Goal: Information Seeking & Learning: Learn about a topic

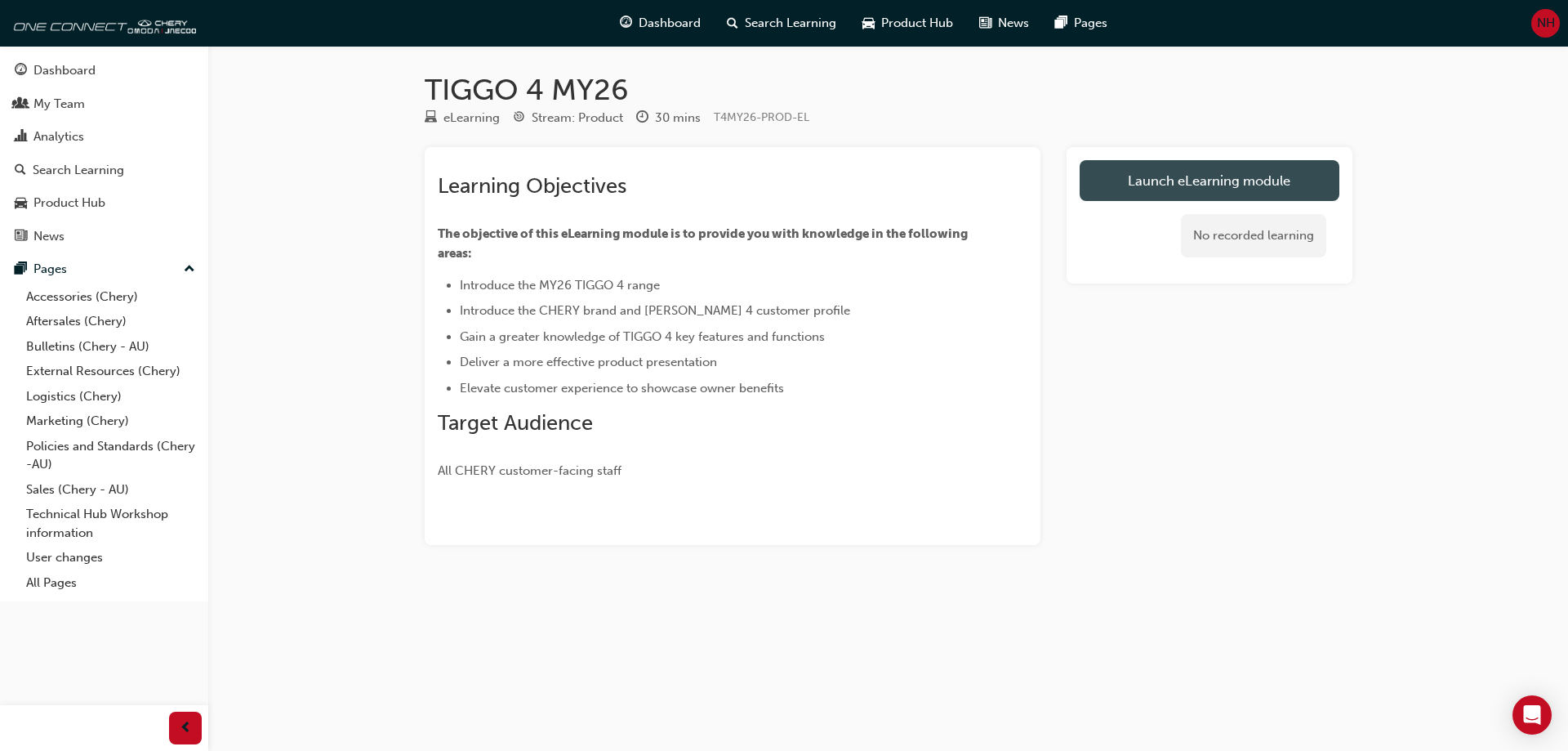
click at [1147, 187] on link "Launch eLearning module" at bounding box center [1209, 180] width 259 height 41
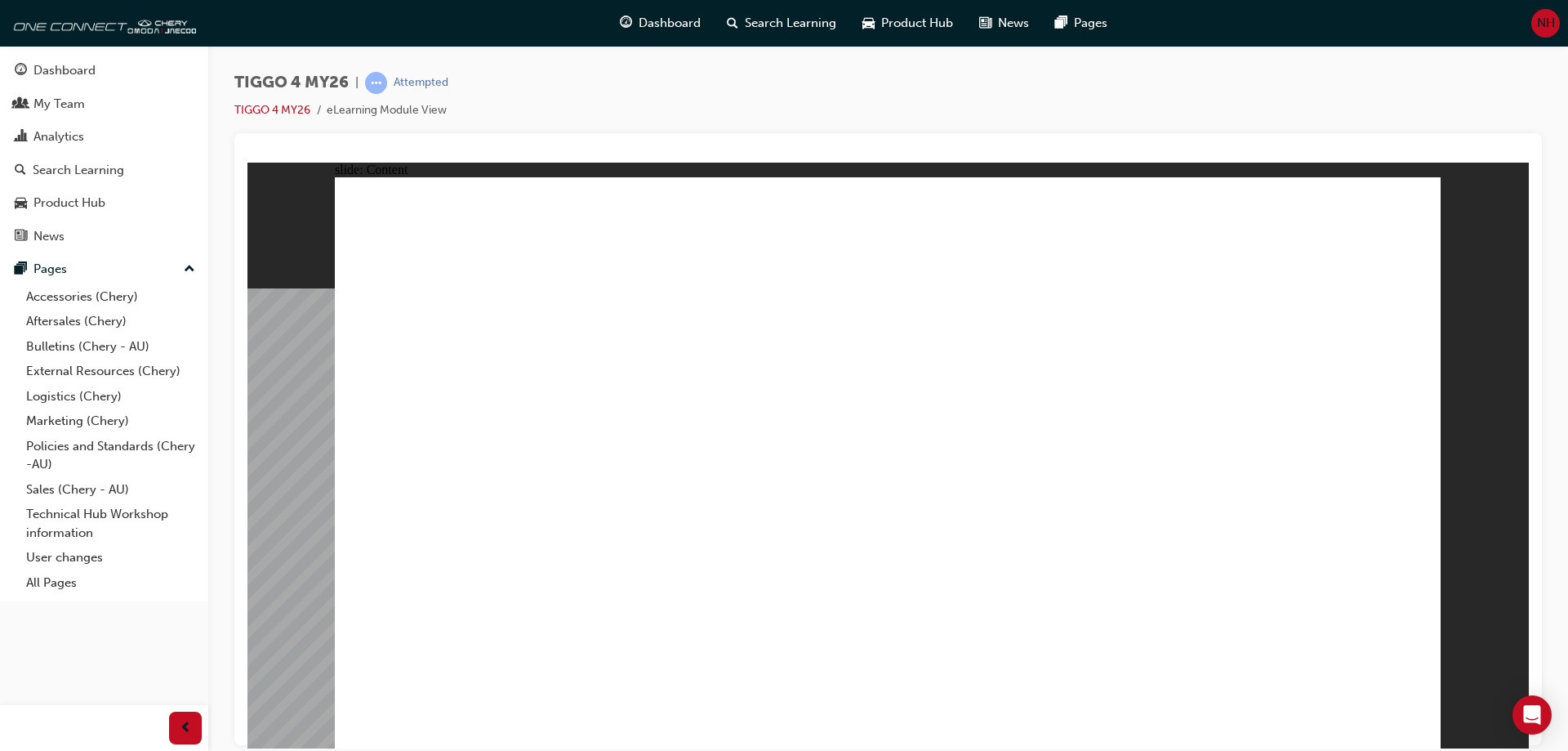
drag, startPoint x: 517, startPoint y: 292, endPoint x: 534, endPoint y: 427, distance: 136.1
drag, startPoint x: 429, startPoint y: 444, endPoint x: 598, endPoint y: 399, distance: 174.9
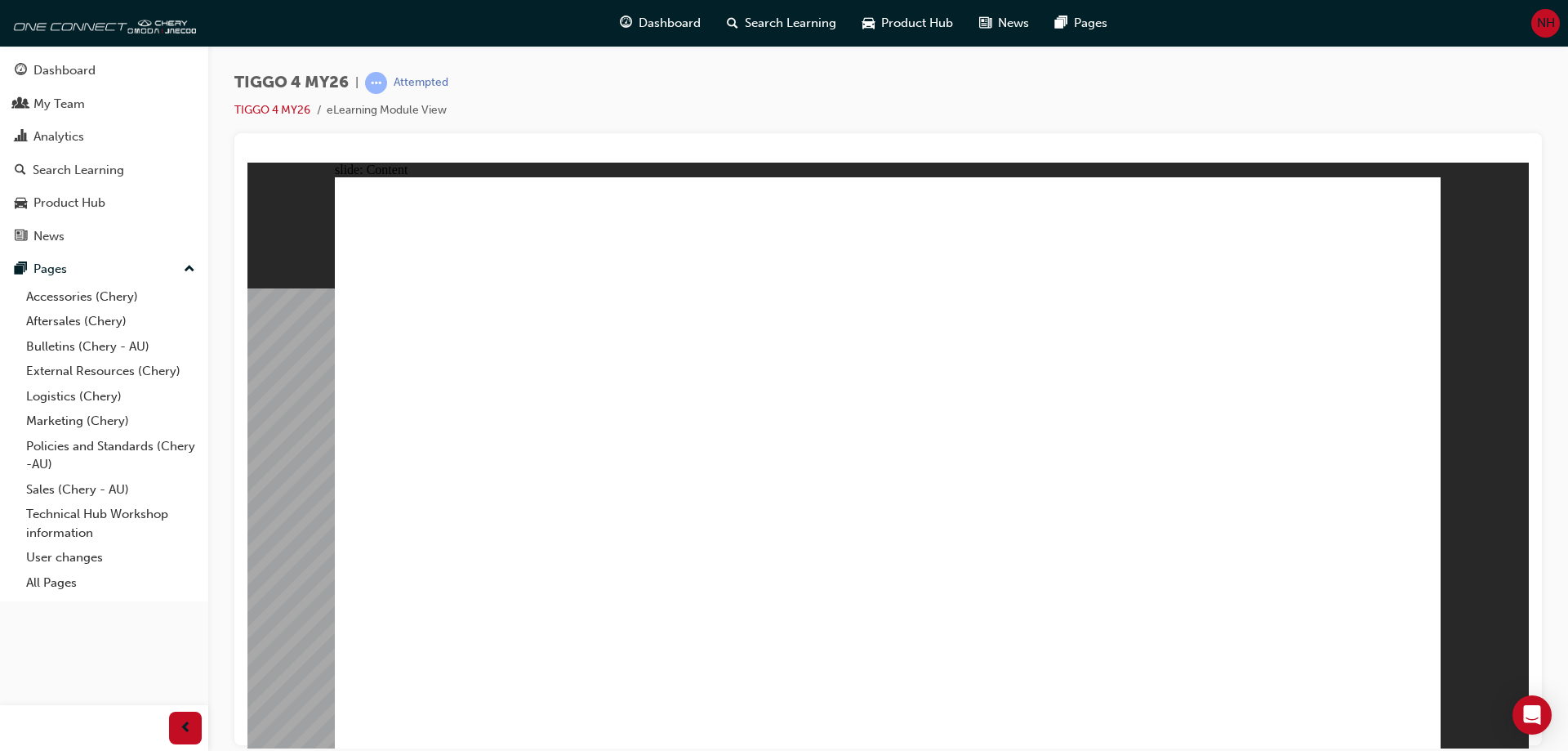
drag, startPoint x: 1228, startPoint y: 276, endPoint x: 1248, endPoint y: 276, distance: 20.0
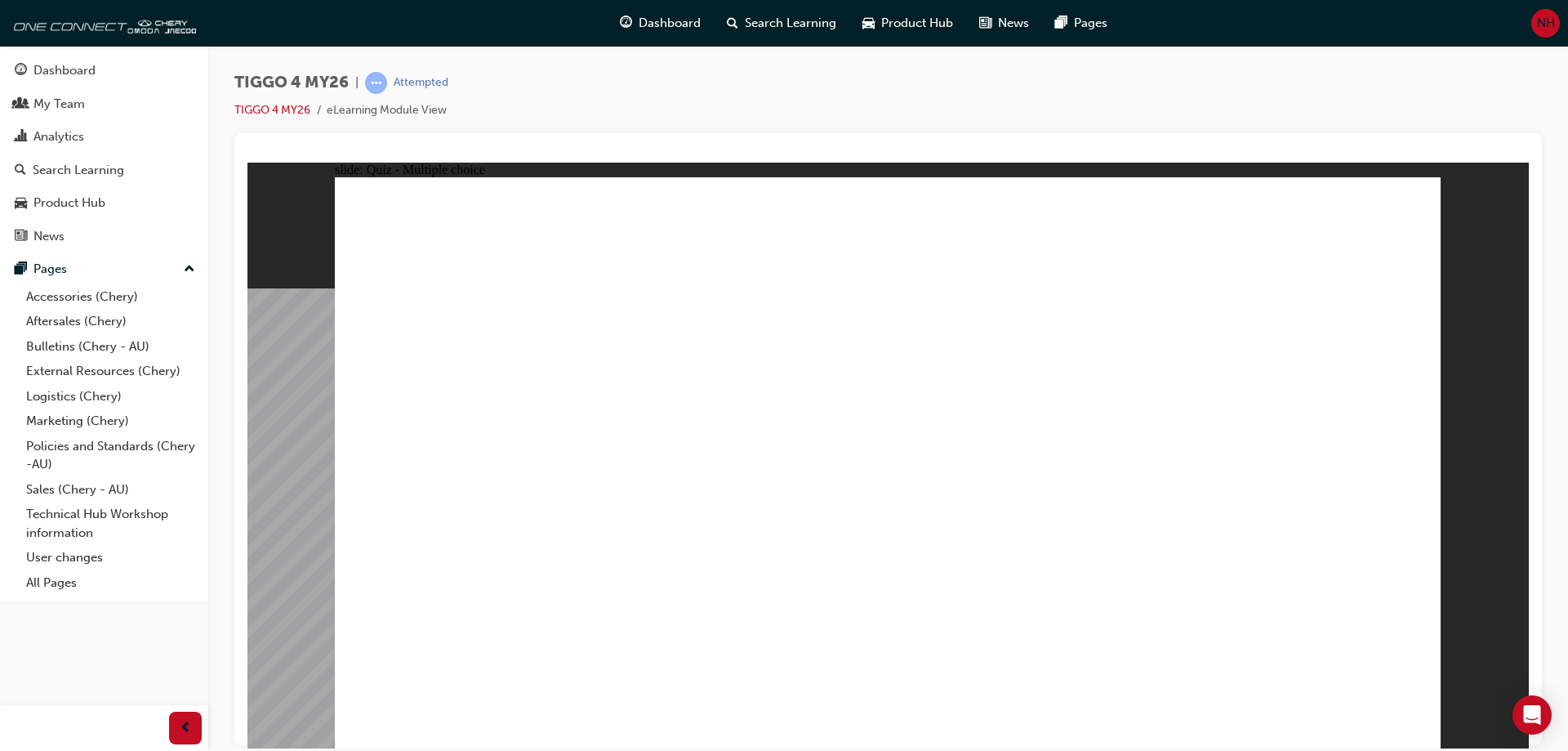
radio input "true"
drag, startPoint x: 1299, startPoint y: 501, endPoint x: 1269, endPoint y: 497, distance: 30.3
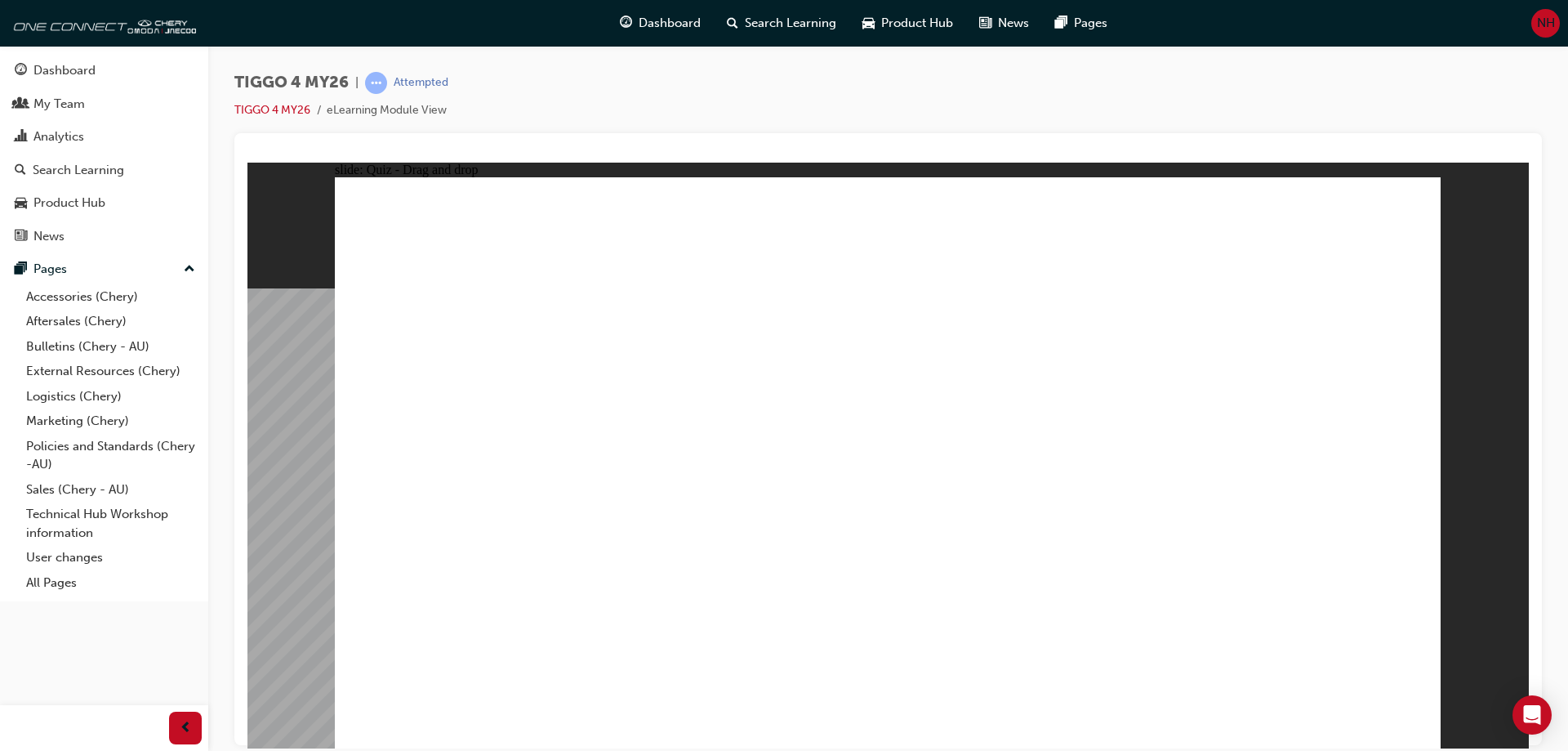
drag, startPoint x: 455, startPoint y: 365, endPoint x: 895, endPoint y: 464, distance: 451.0
drag, startPoint x: 440, startPoint y: 365, endPoint x: 867, endPoint y: 588, distance: 481.7
drag, startPoint x: 674, startPoint y: 363, endPoint x: 681, endPoint y: 587, distance: 224.1
drag, startPoint x: 891, startPoint y: 364, endPoint x: 1115, endPoint y: 579, distance: 310.5
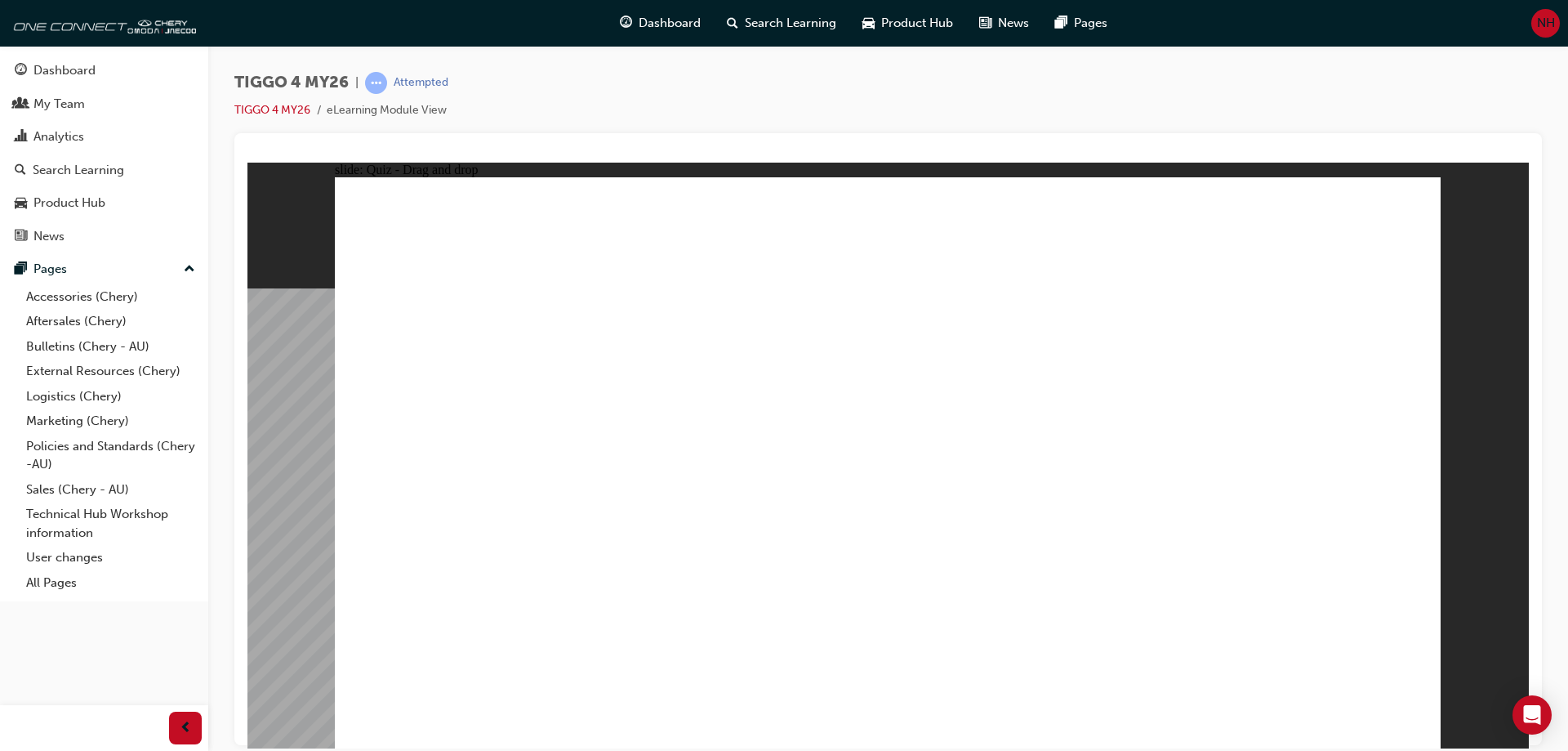
drag, startPoint x: 1075, startPoint y: 365, endPoint x: 431, endPoint y: 580, distance: 678.9
drag, startPoint x: 1346, startPoint y: 356, endPoint x: 1342, endPoint y: 582, distance: 226.0
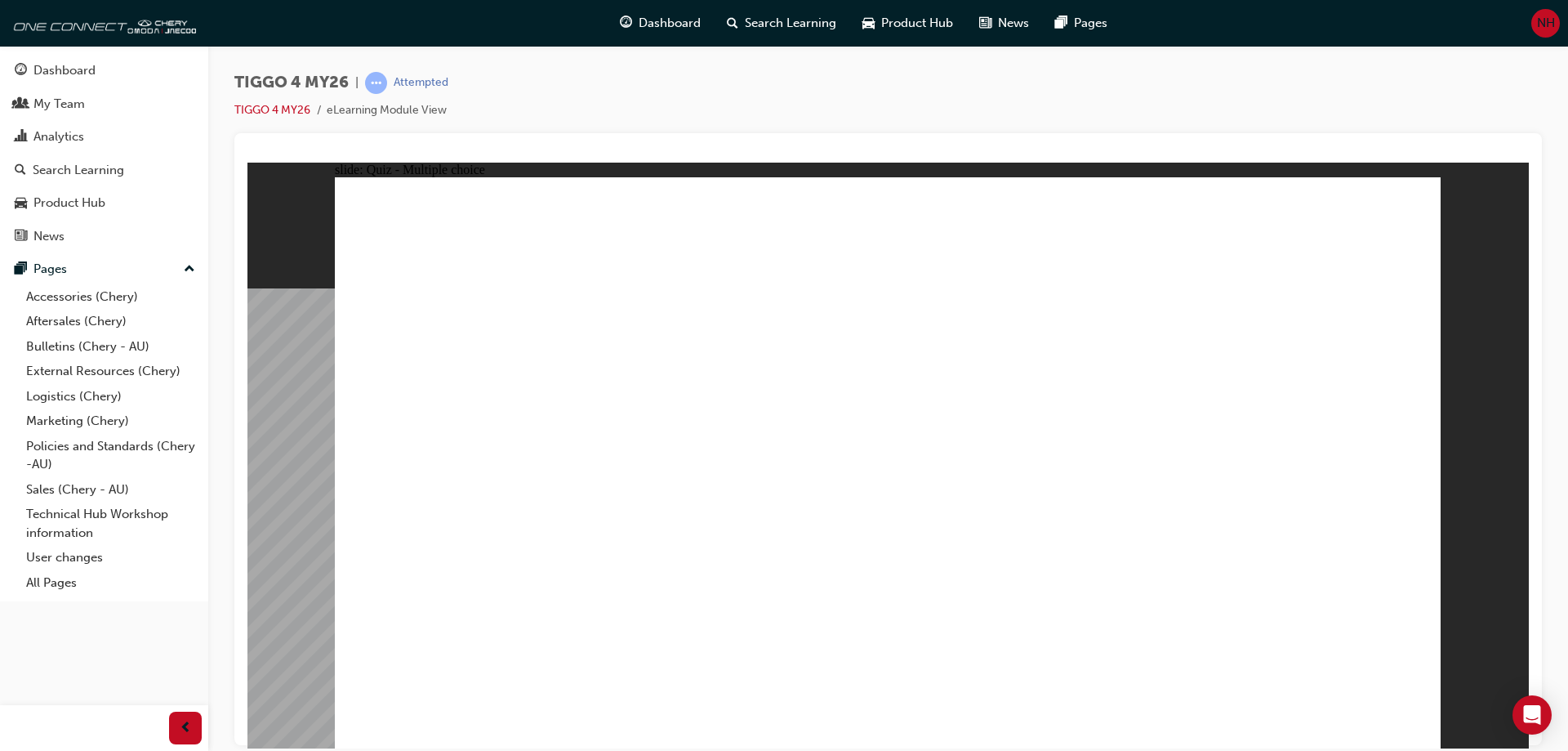
radio input "true"
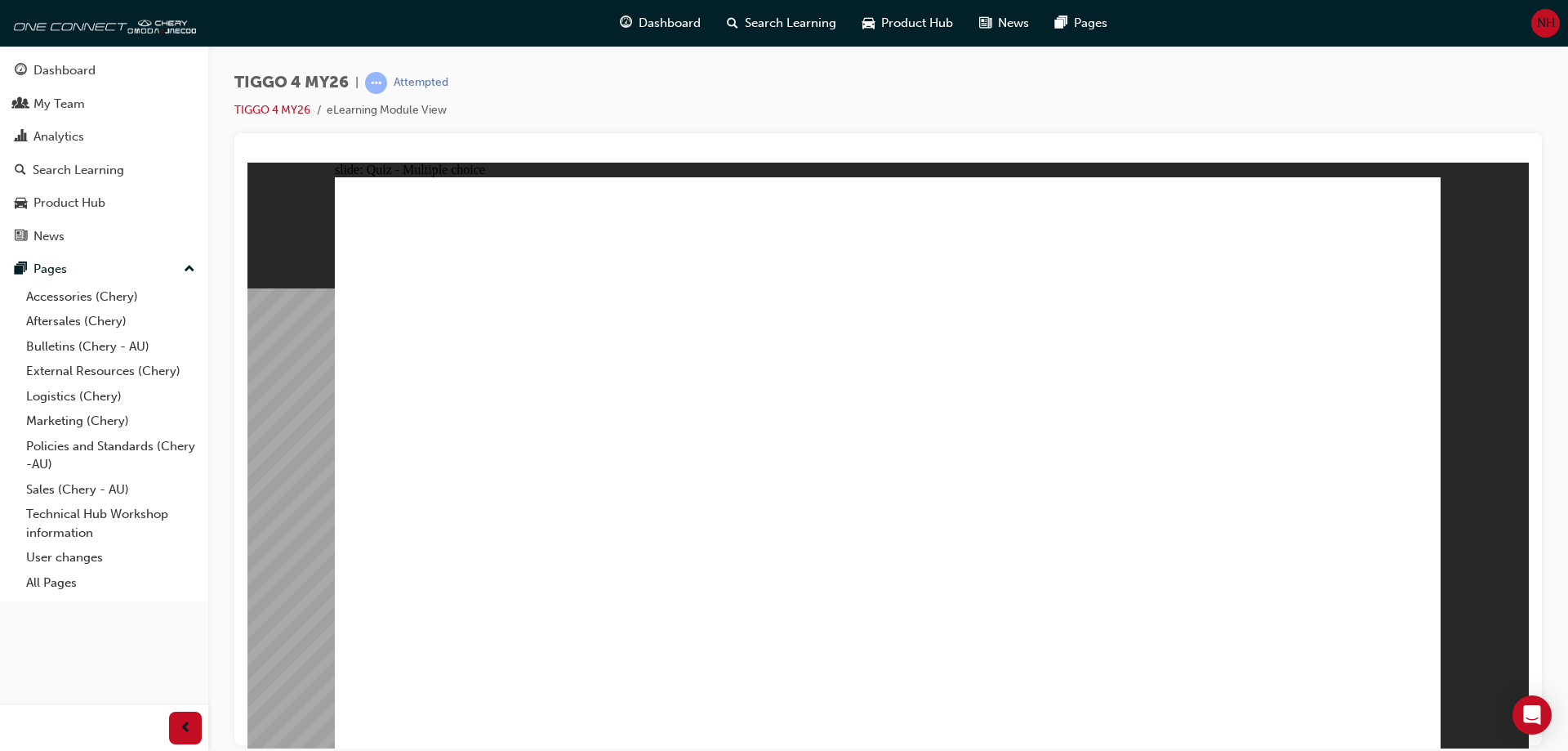
drag, startPoint x: 482, startPoint y: 398, endPoint x: 1292, endPoint y: 317, distance: 814.0
drag, startPoint x: 693, startPoint y: 467, endPoint x: 1270, endPoint y: 390, distance: 582.1
drag, startPoint x: 735, startPoint y: 523, endPoint x: 1291, endPoint y: 429, distance: 563.9
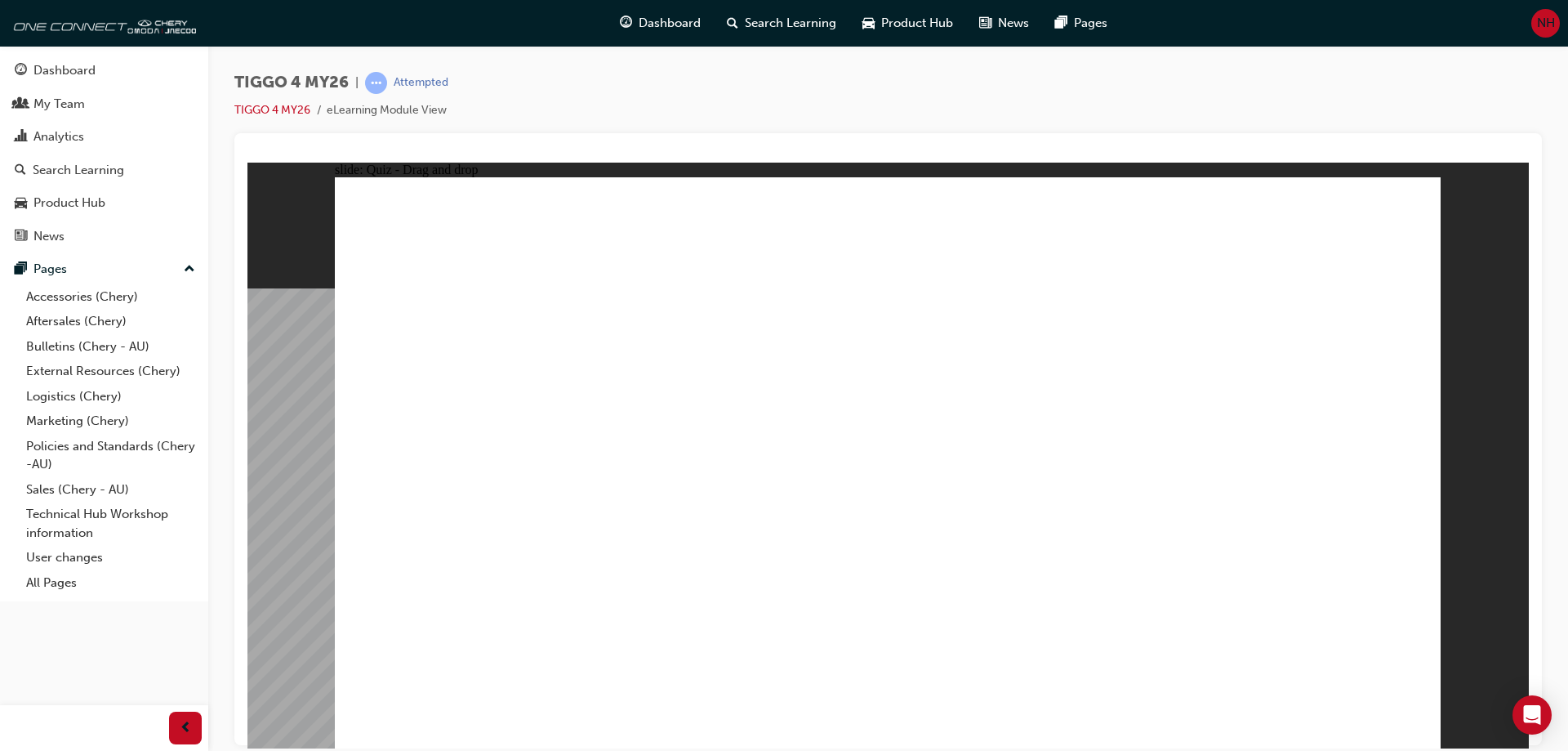
drag, startPoint x: 462, startPoint y: 461, endPoint x: 1260, endPoint y: 450, distance: 798.1
drag, startPoint x: 495, startPoint y: 583, endPoint x: 1270, endPoint y: 550, distance: 775.7
drag, startPoint x: 729, startPoint y: 424, endPoint x: 1030, endPoint y: 393, distance: 302.6
drag, startPoint x: 471, startPoint y: 517, endPoint x: 924, endPoint y: 385, distance: 471.8
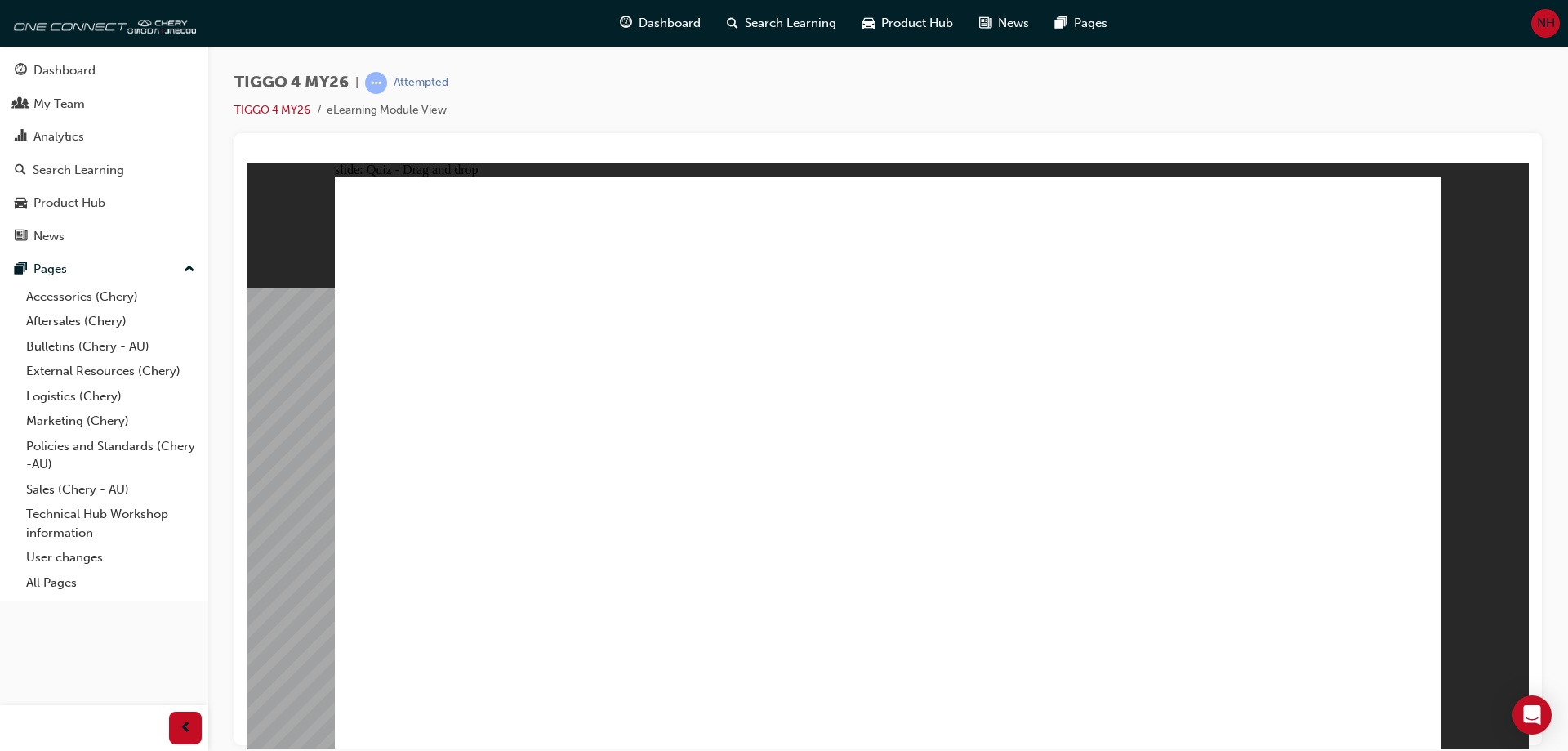
radio input "true"
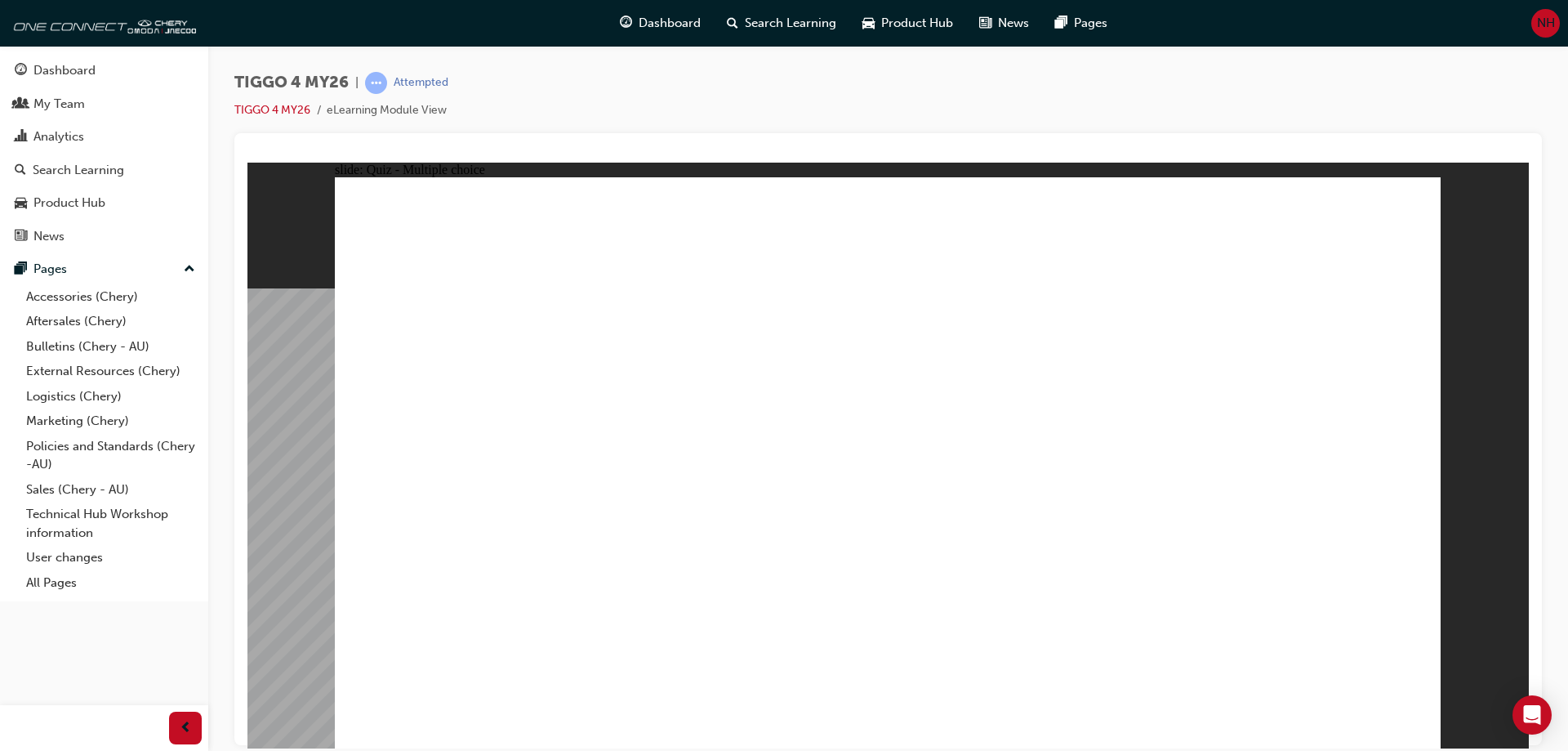
radio input "true"
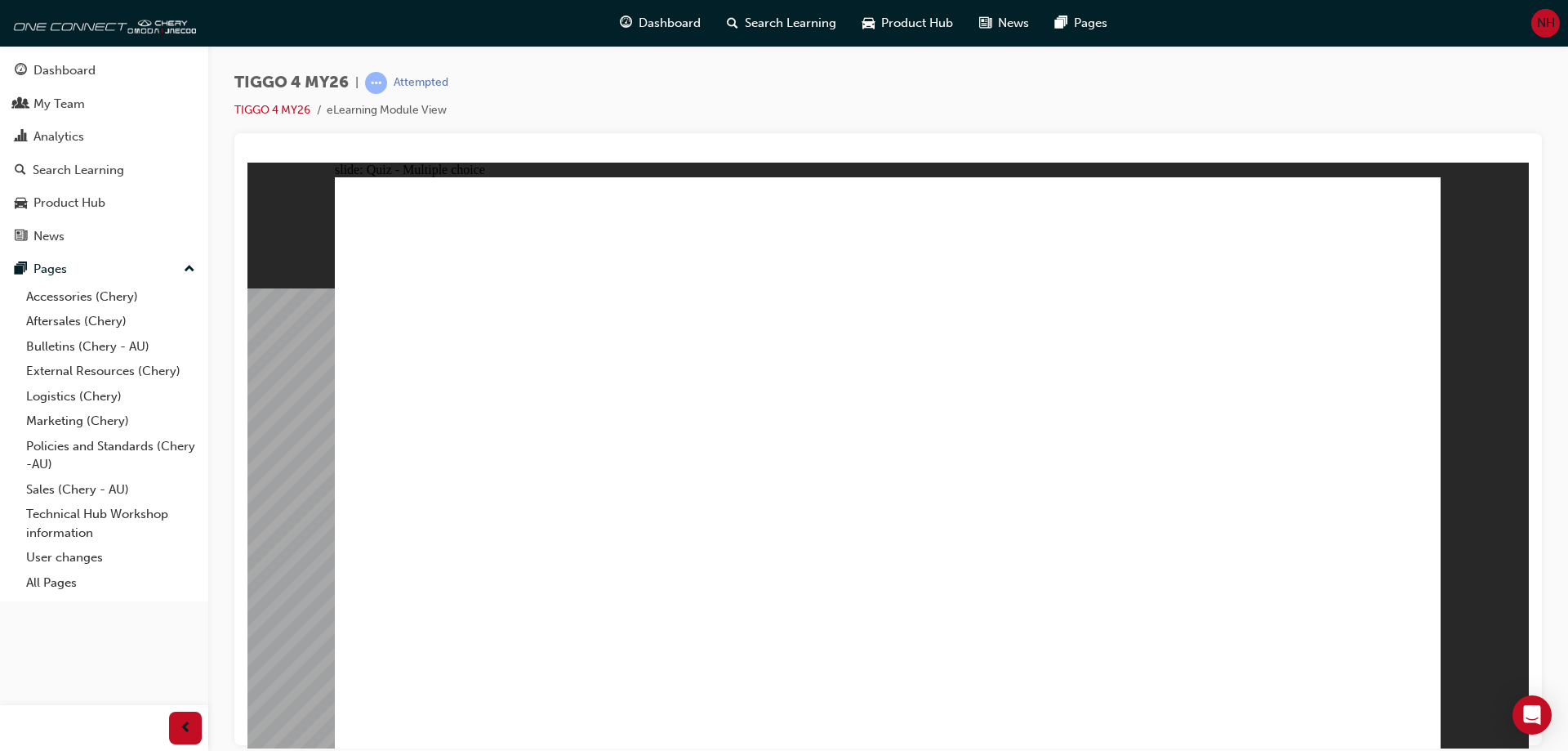
radio input "true"
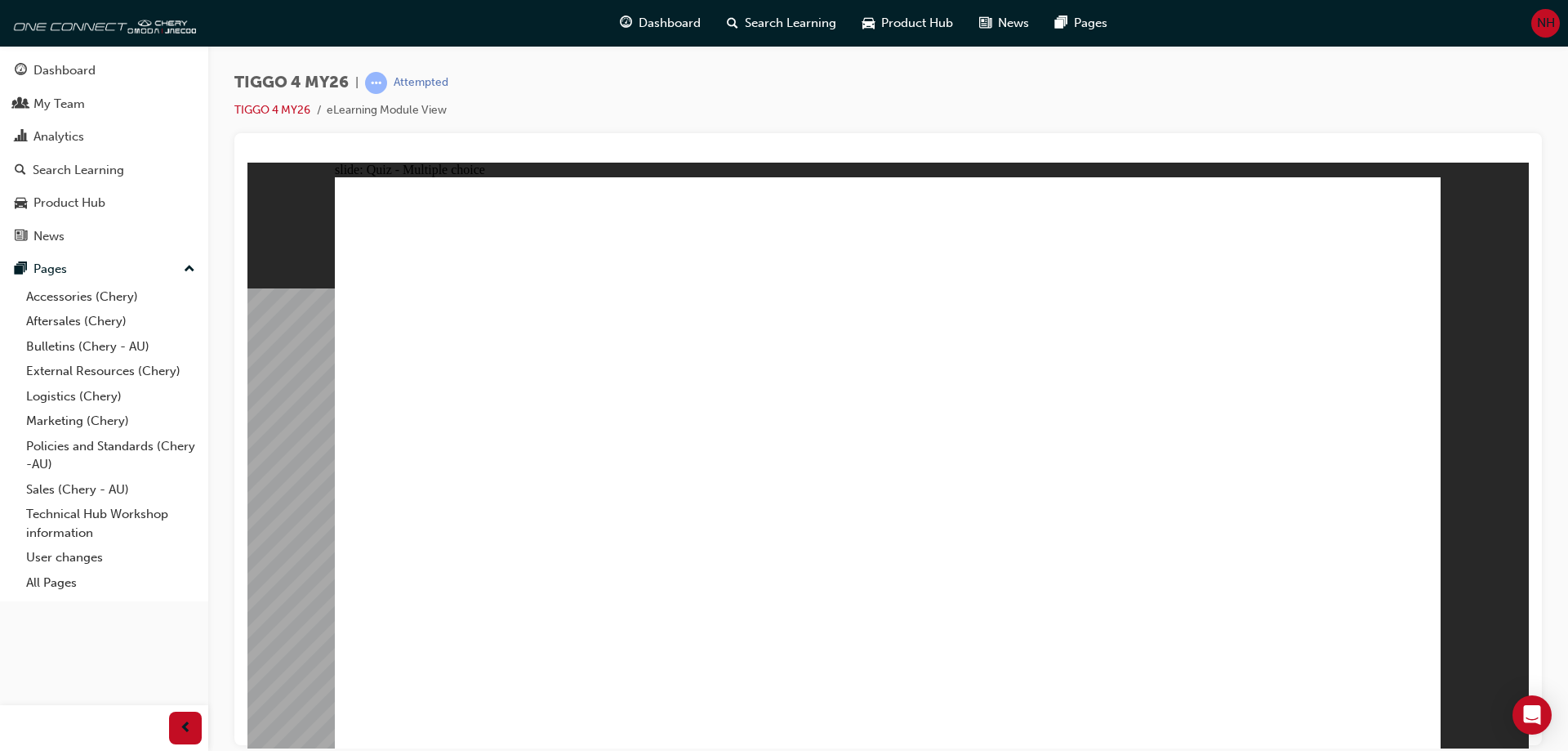
radio input "true"
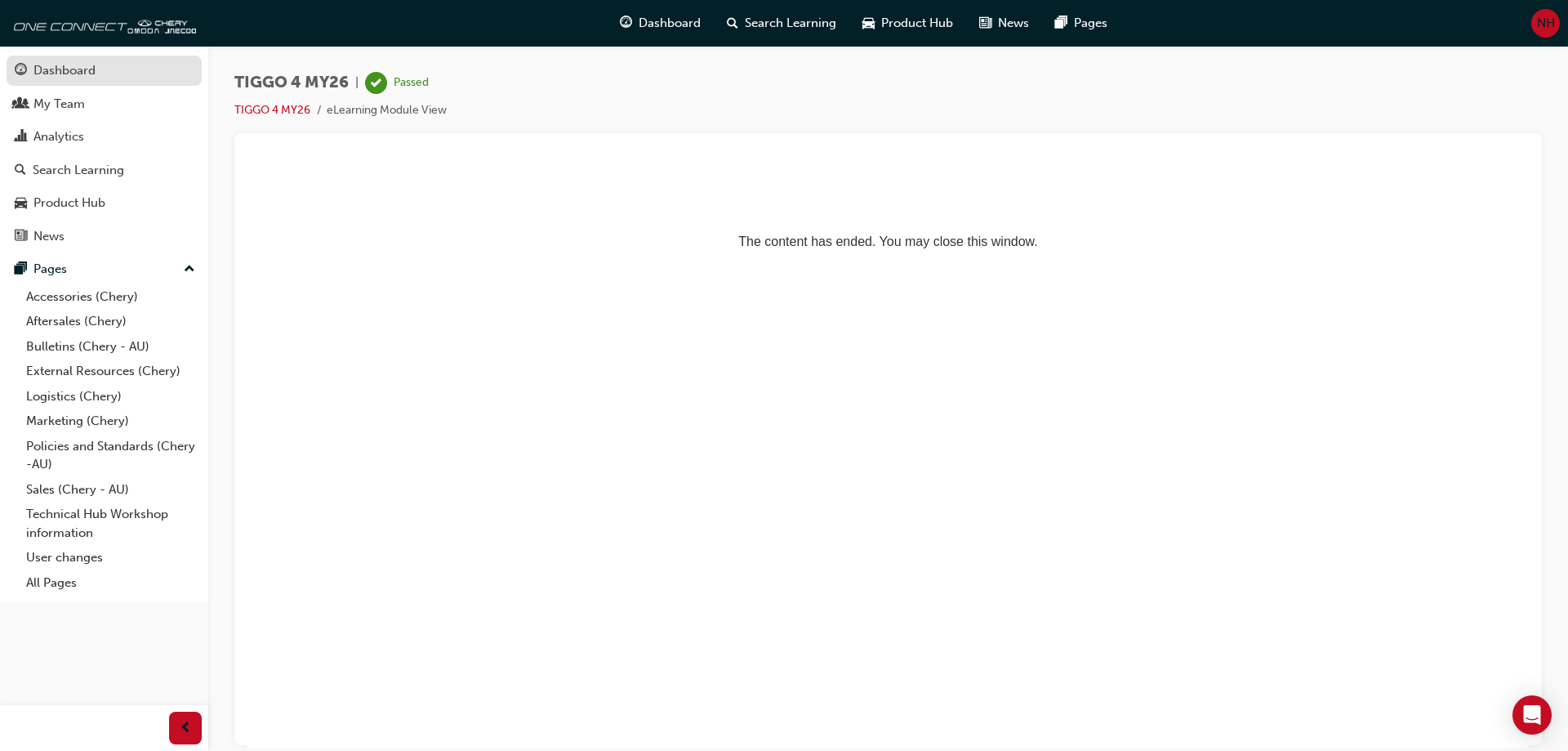
click at [72, 70] on div "Dashboard" at bounding box center [64, 71] width 62 height 19
